Goal: Go to known website: Access a specific website the user already knows

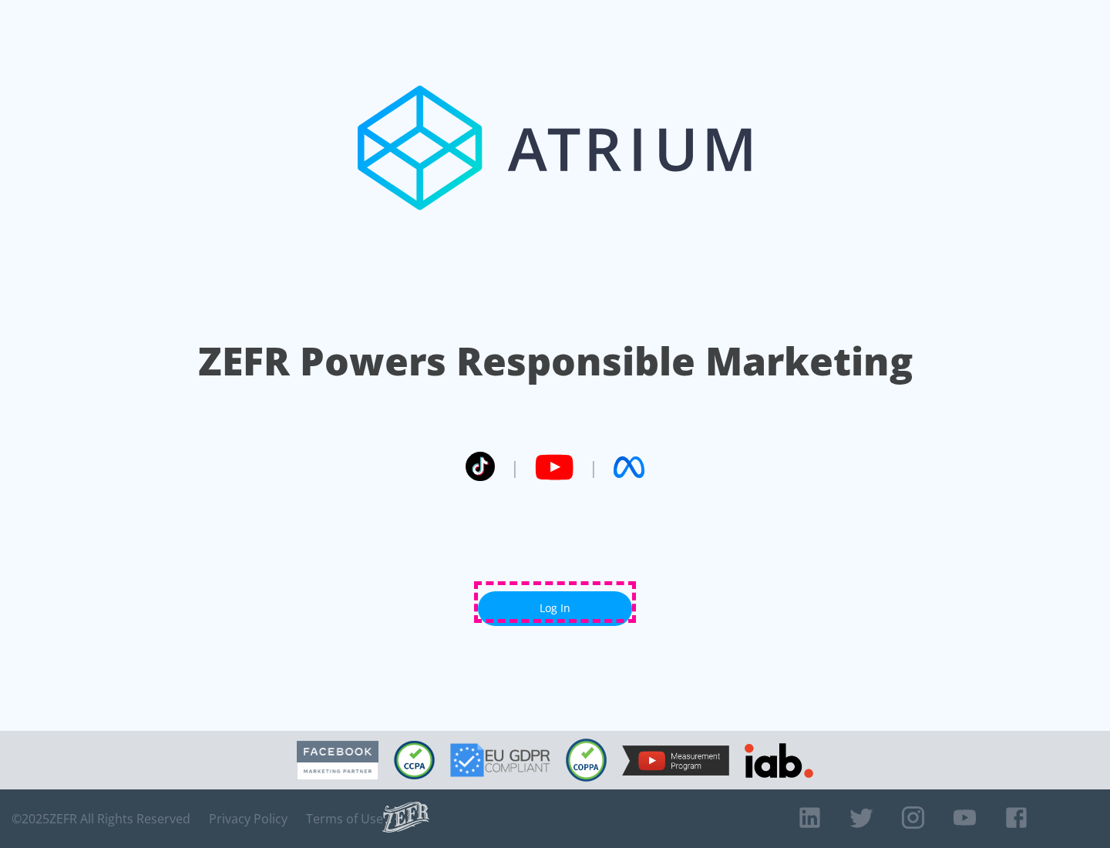
click at [555, 602] on link "Log In" at bounding box center [555, 608] width 154 height 35
